Goal: Information Seeking & Learning: Learn about a topic

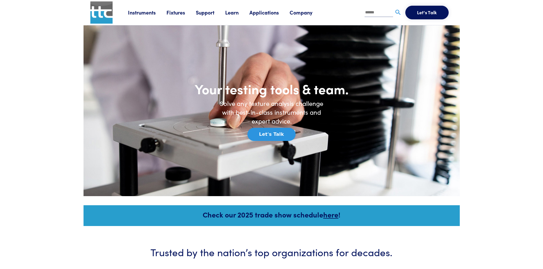
click at [147, 13] on link "Instruments" at bounding box center [147, 12] width 38 height 7
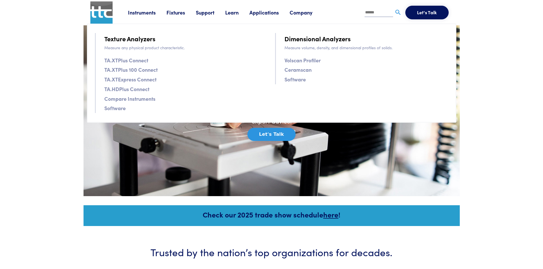
click at [130, 59] on link "TA.XTPlus Connect" at bounding box center [126, 60] width 44 height 8
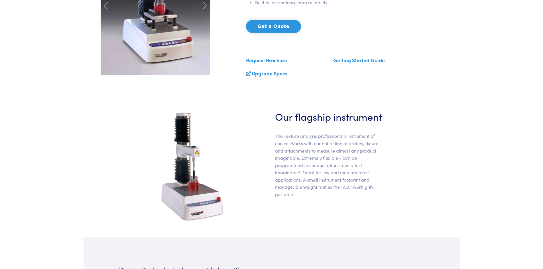
scroll to position [142, 0]
drag, startPoint x: 131, startPoint y: 147, endPoint x: 120, endPoint y: 141, distance: 12.5
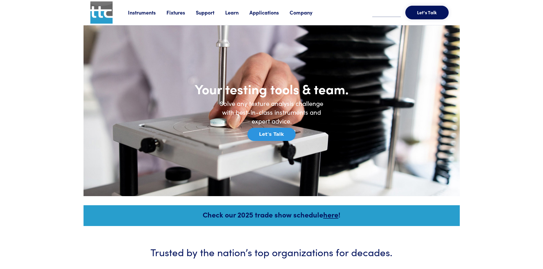
click at [140, 13] on link "Instruments" at bounding box center [147, 12] width 38 height 7
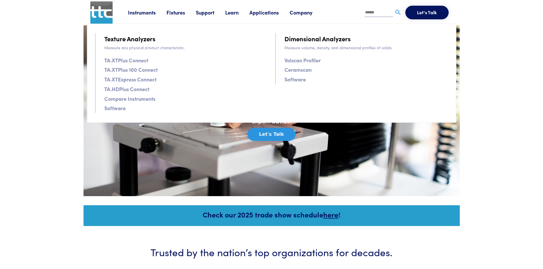
click at [122, 70] on link "TA.XTPlus 100 Connect" at bounding box center [130, 70] width 53 height 8
